Goal: Information Seeking & Learning: Stay updated

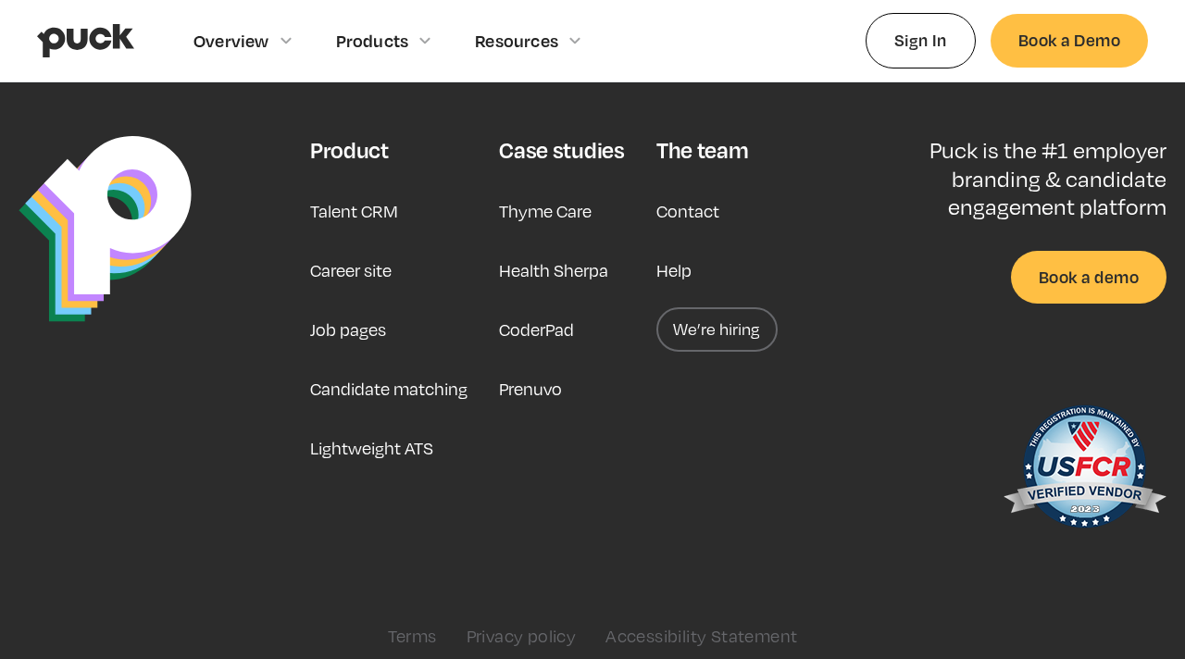
scroll to position [4759, 0]
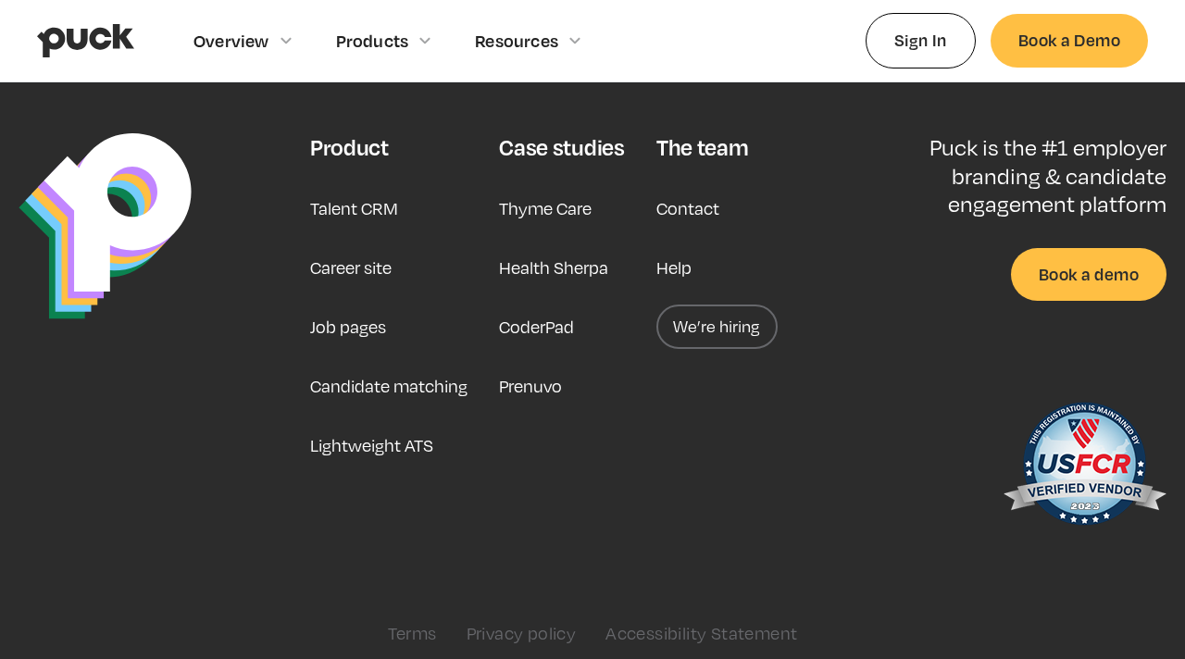
click at [711, 309] on link "We’re hiring" at bounding box center [716, 327] width 121 height 44
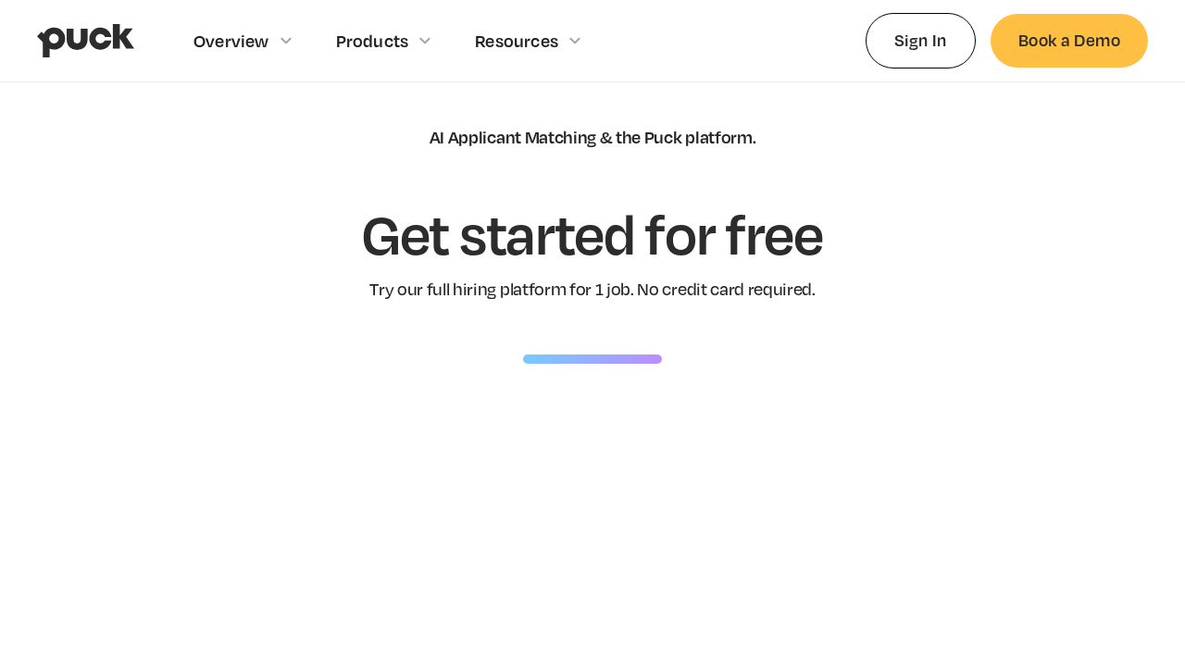
click at [555, 358] on div at bounding box center [592, 359] width 139 height 9
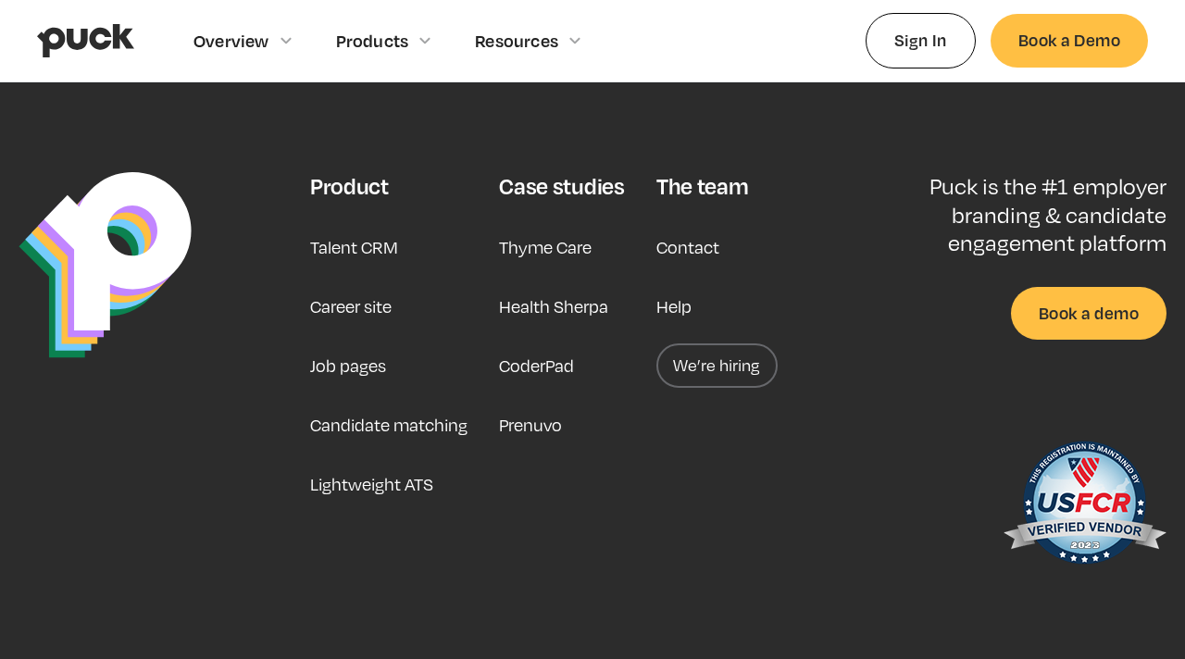
scroll to position [4698, 0]
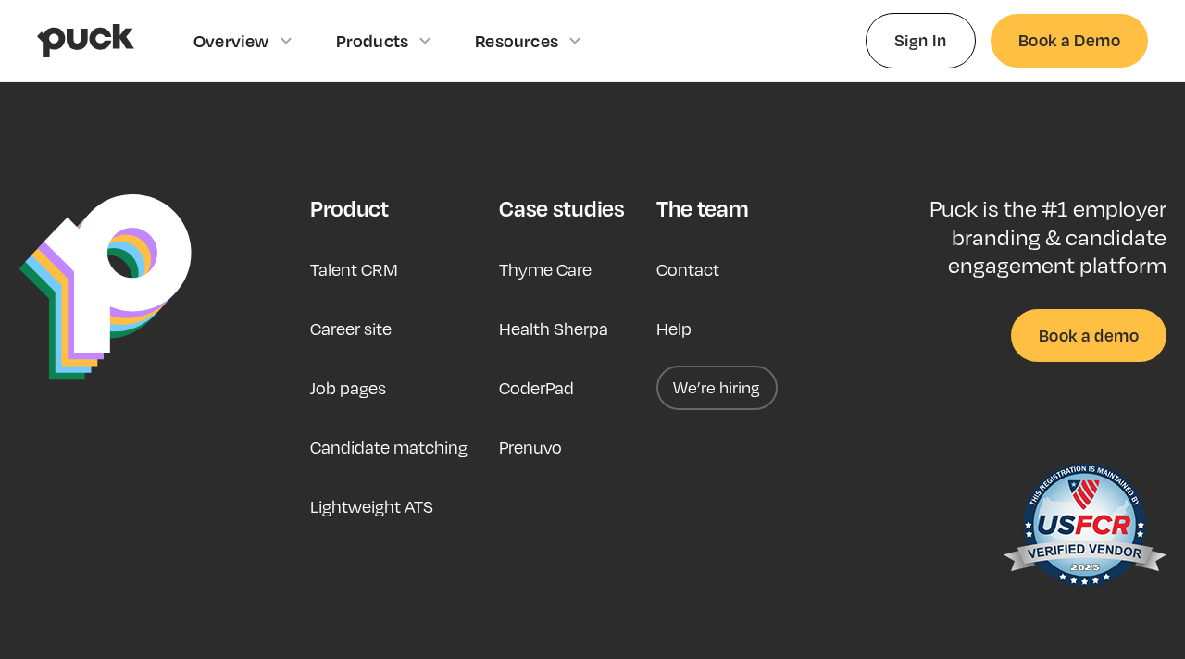
click at [726, 376] on link "We’re hiring" at bounding box center [716, 388] width 121 height 44
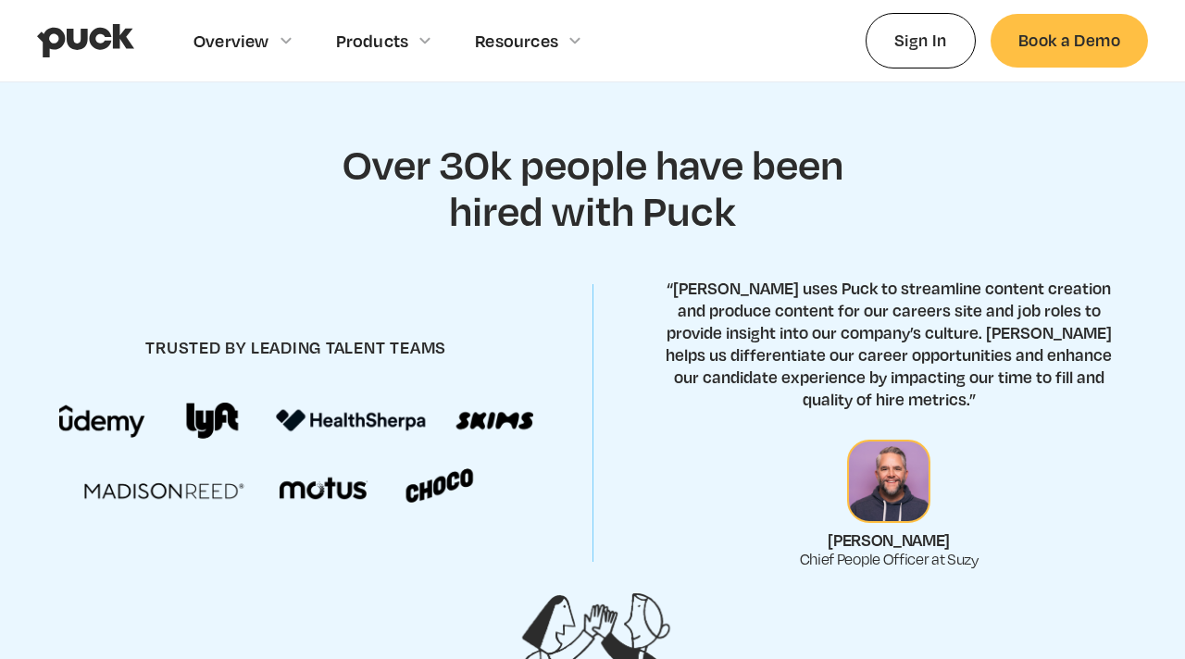
scroll to position [618, 0]
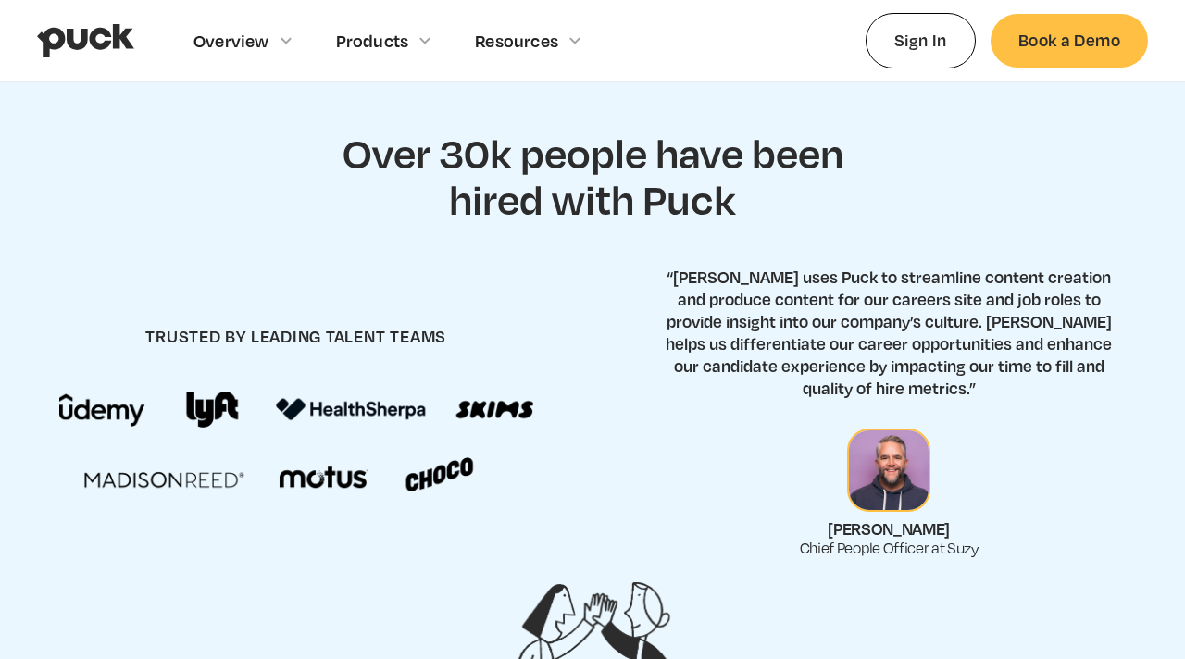
click at [455, 188] on h2 "Over 30k people have been hired with Puck" at bounding box center [592, 176] width 546 height 92
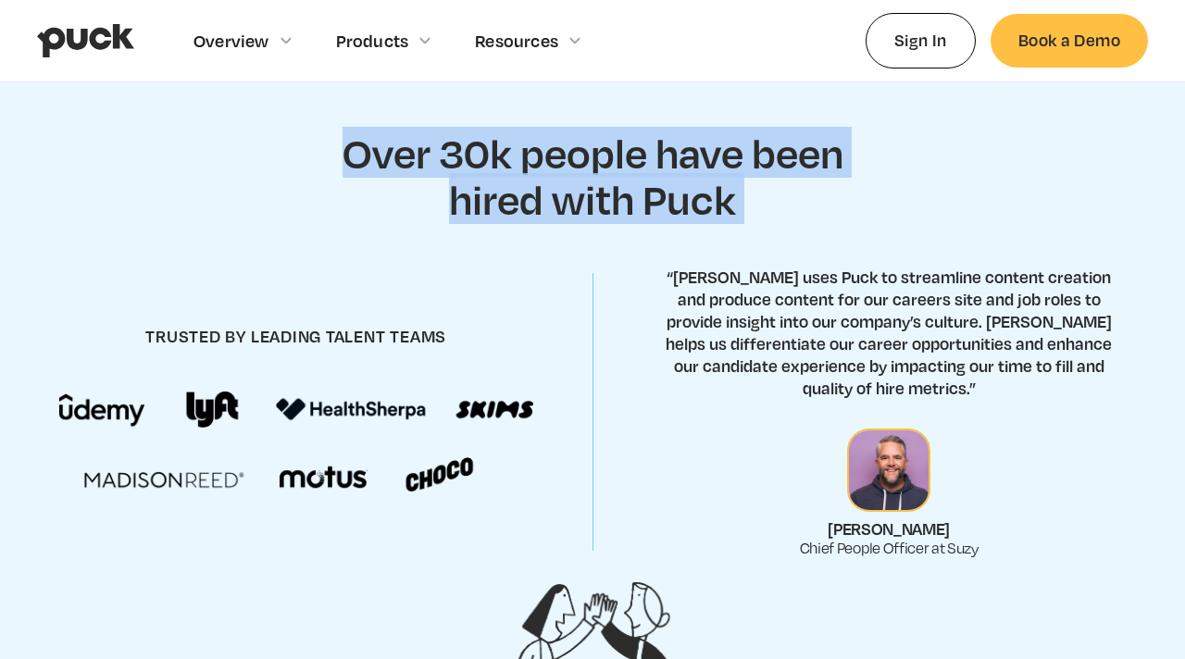
click at [455, 188] on h2 "Over 30k people have been hired with Puck" at bounding box center [592, 176] width 546 height 92
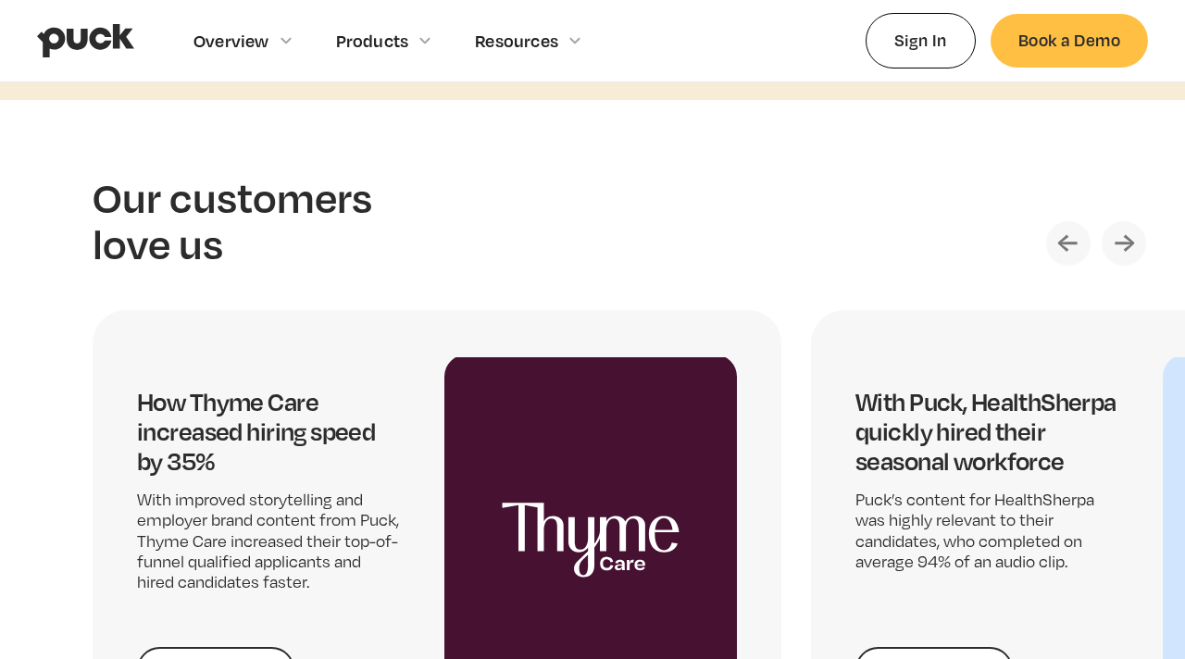
scroll to position [3563, 0]
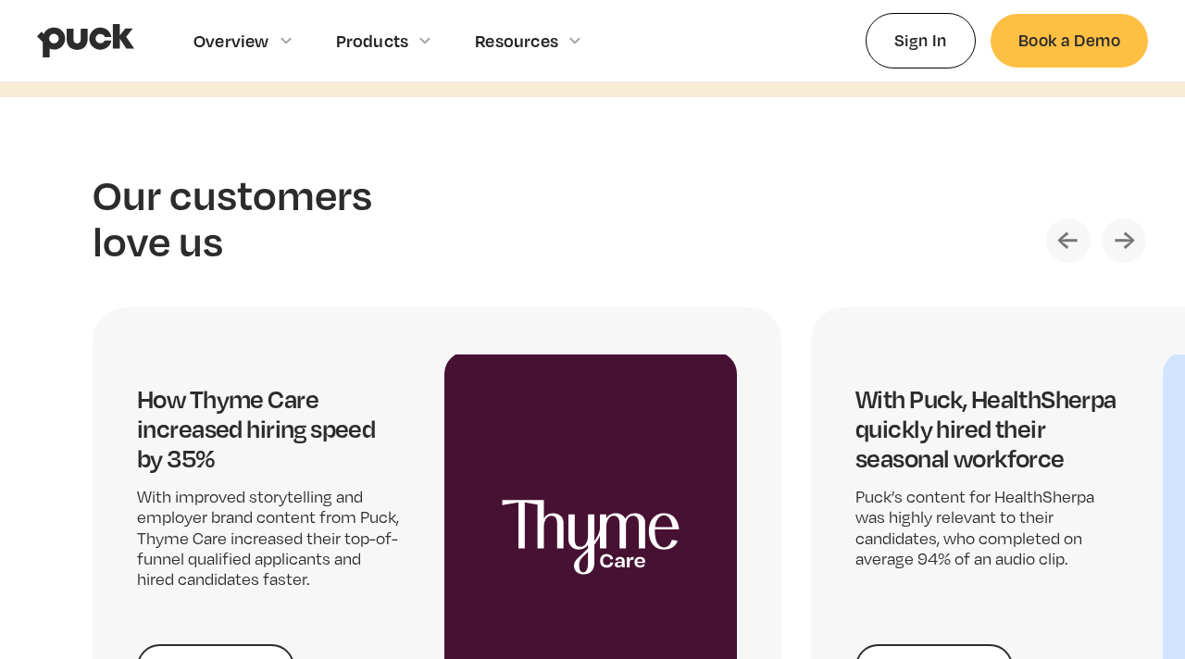
click at [1134, 236] on img "Next slide" at bounding box center [1124, 240] width 44 height 44
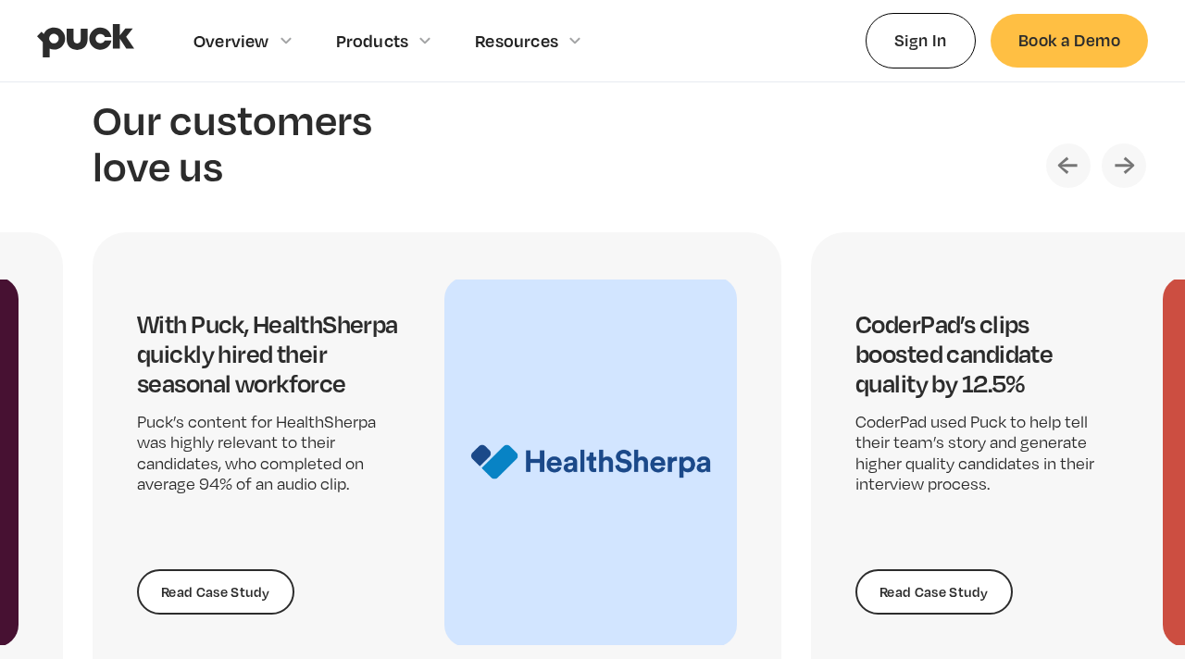
scroll to position [3640, 0]
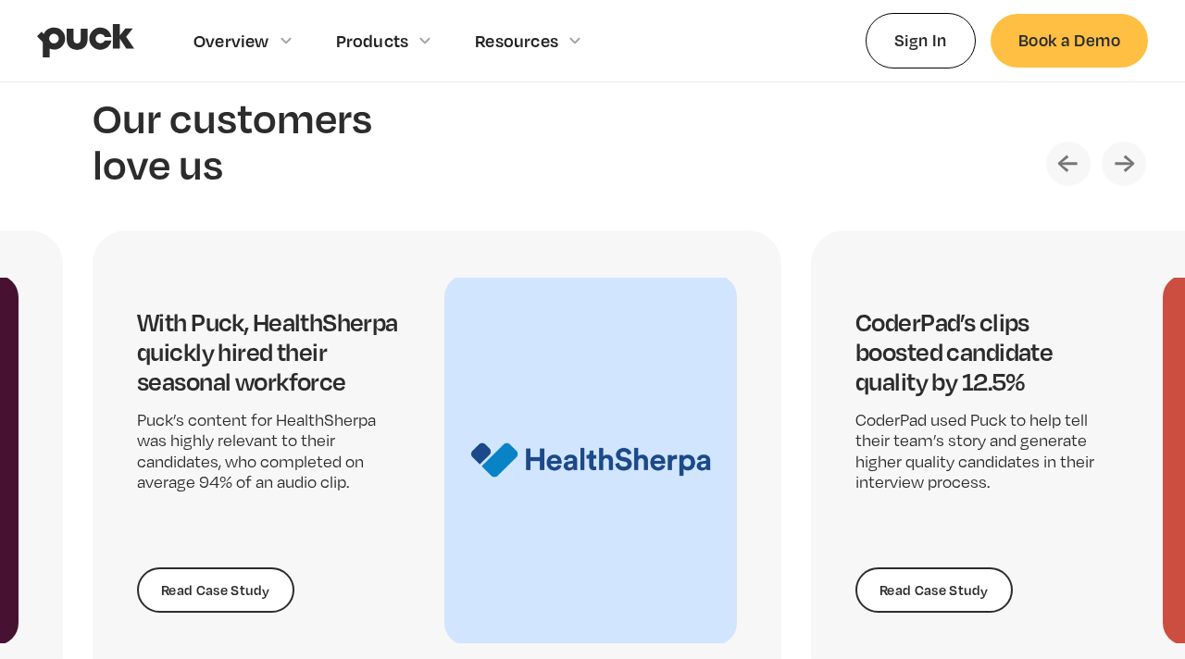
click at [1078, 153] on img "Previous slide" at bounding box center [1068, 164] width 44 height 44
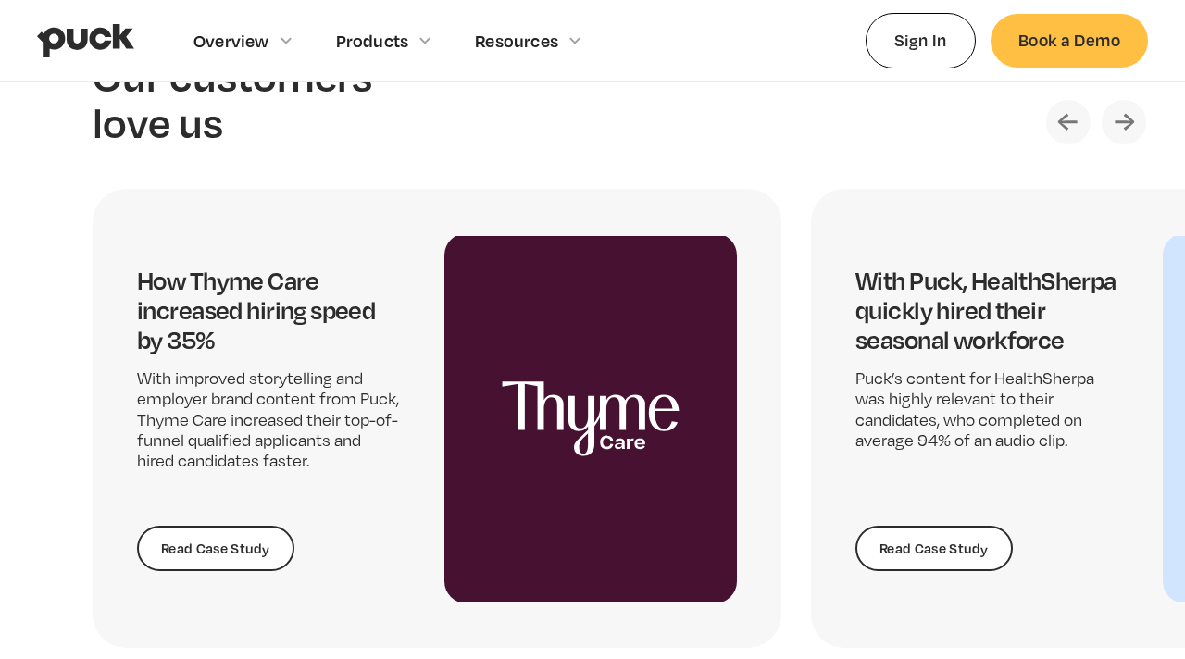
scroll to position [3681, 0]
click at [1066, 118] on img "Previous slide" at bounding box center [1068, 123] width 44 height 44
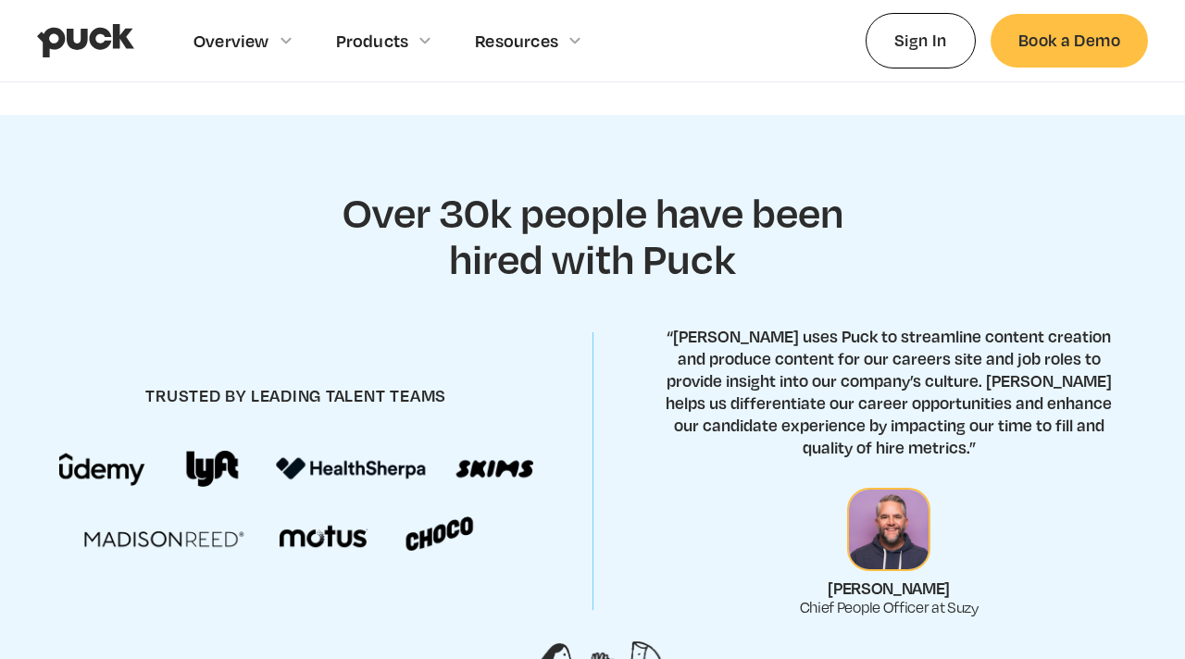
scroll to position [0, 0]
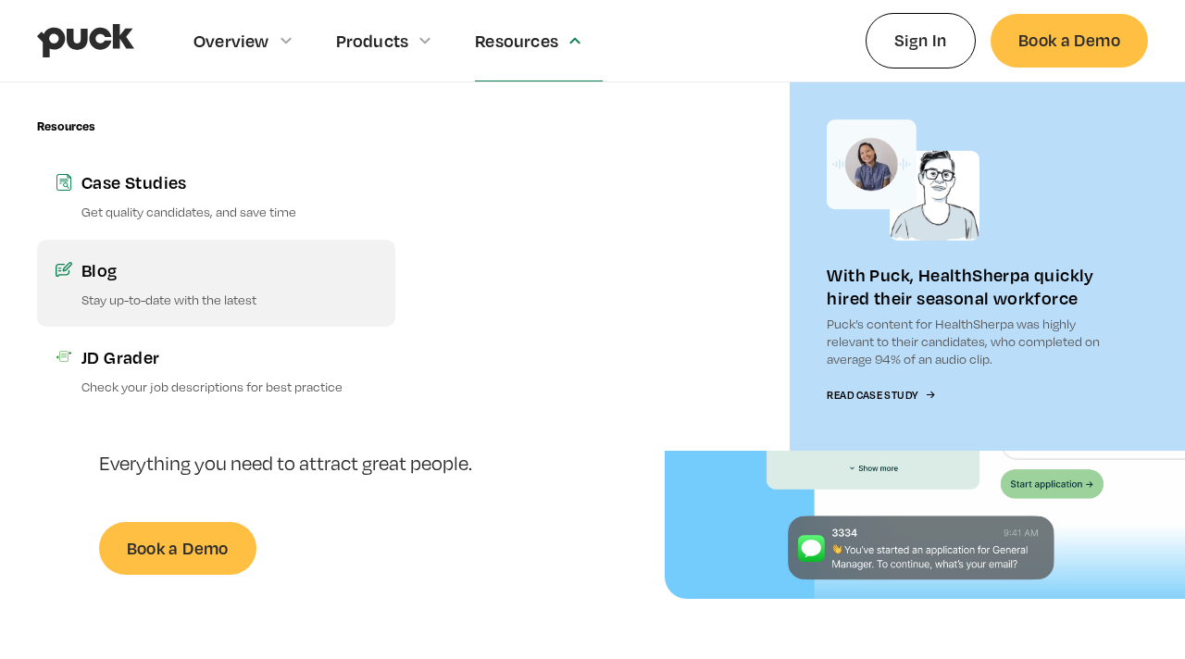
click at [139, 293] on p "Stay up-to-date with the latest" at bounding box center [228, 300] width 295 height 18
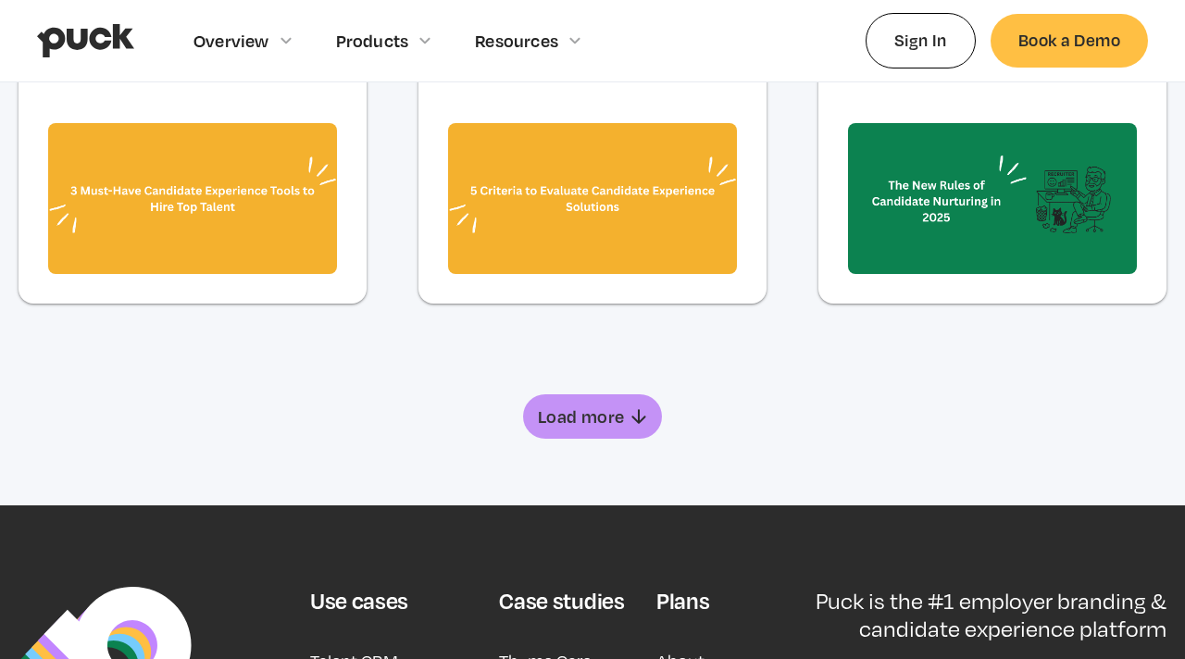
scroll to position [1387, 0]
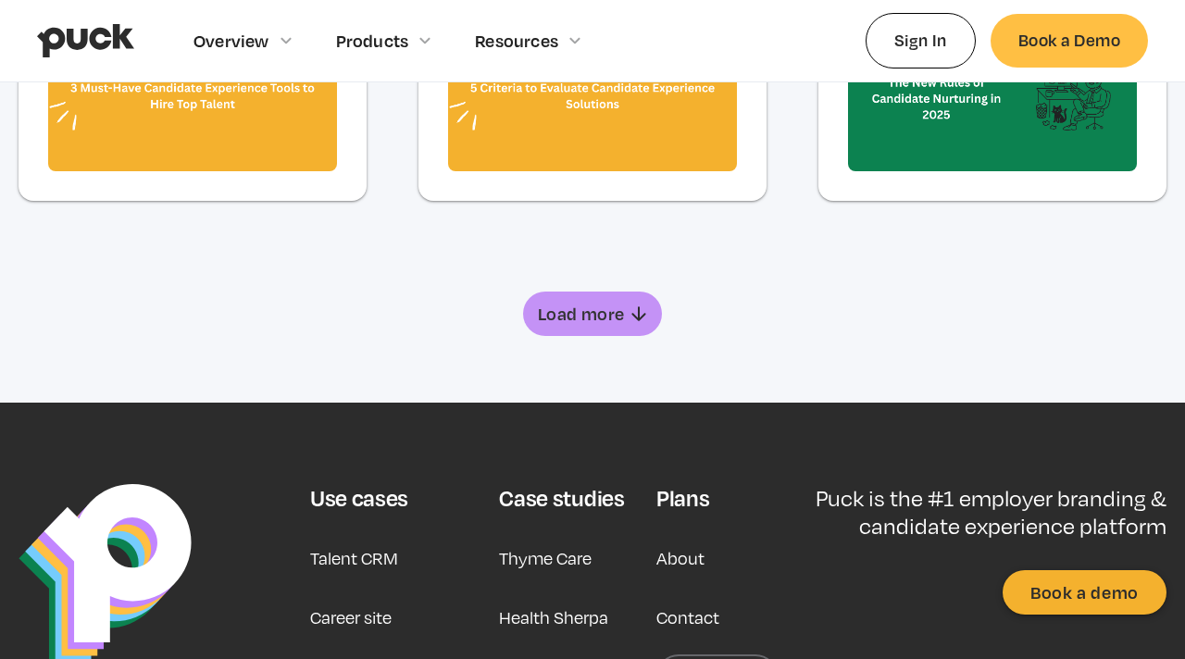
click at [613, 323] on div "Load more" at bounding box center [581, 314] width 87 height 19
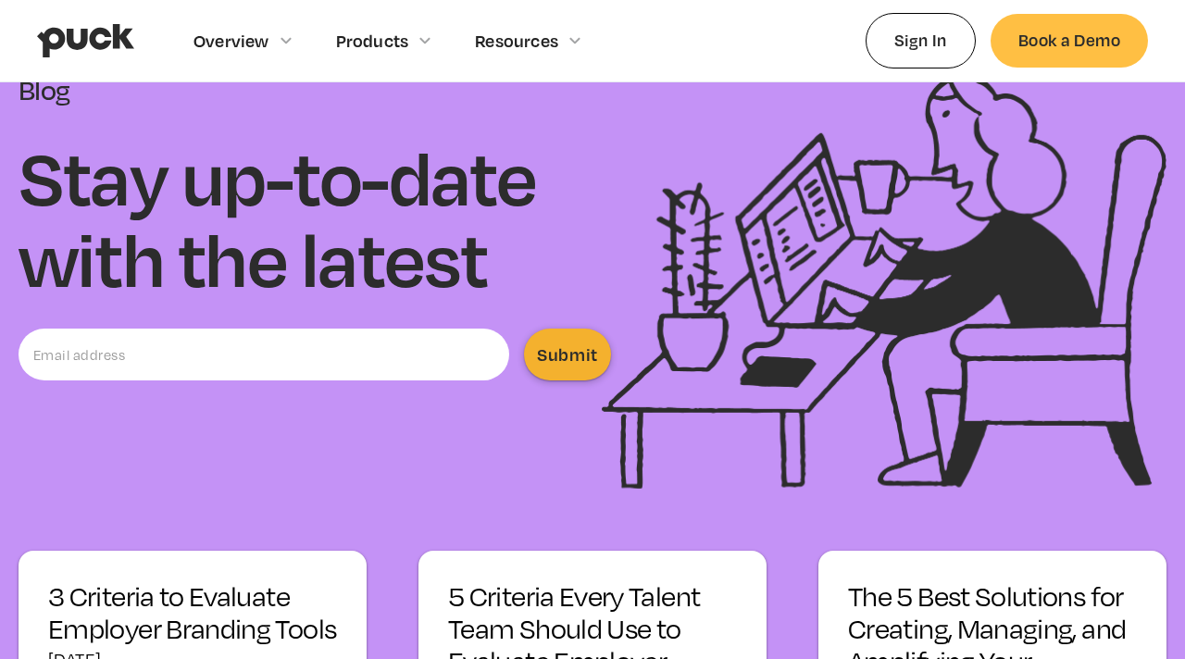
scroll to position [0, 0]
